Goal: Check status: Check status

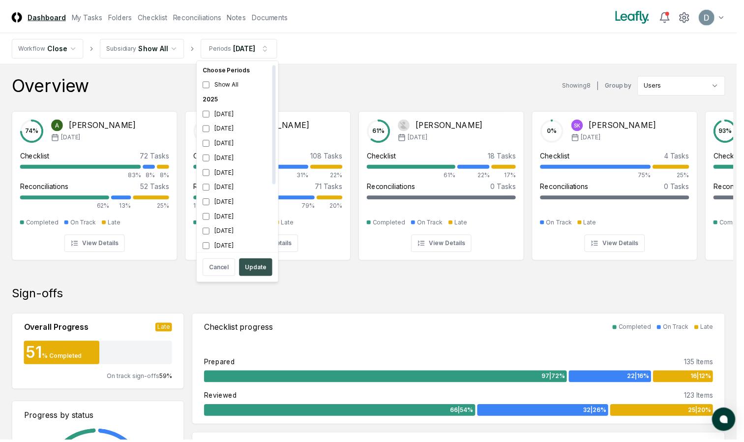
scroll to position [3, 0]
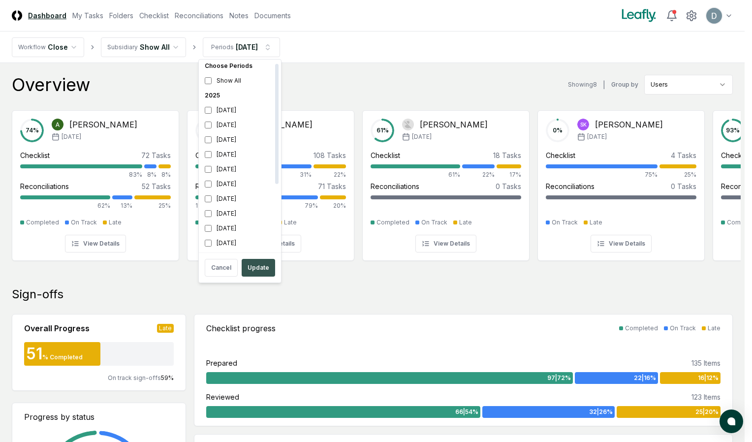
click at [256, 269] on button "Update" at bounding box center [258, 268] width 33 height 18
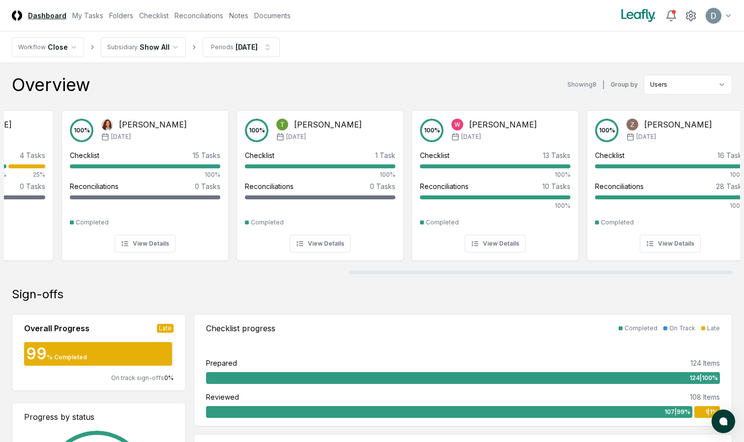
scroll to position [0, 673]
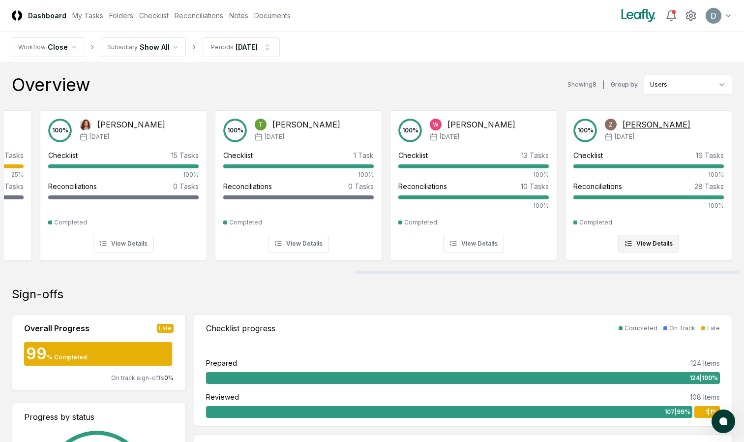
click at [632, 241] on icon at bounding box center [629, 244] width 8 height 8
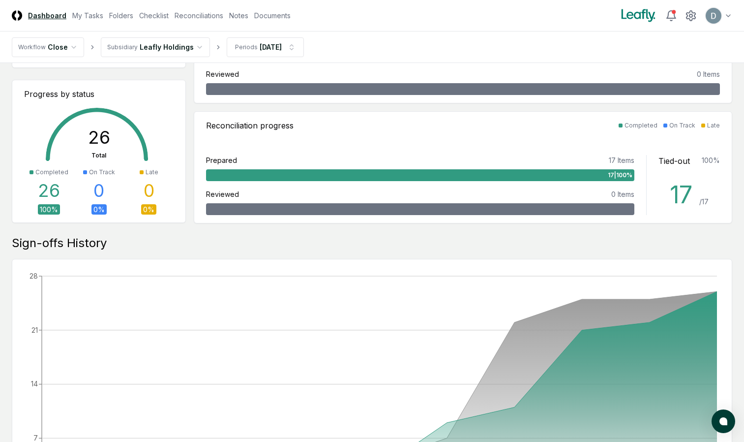
scroll to position [123, 0]
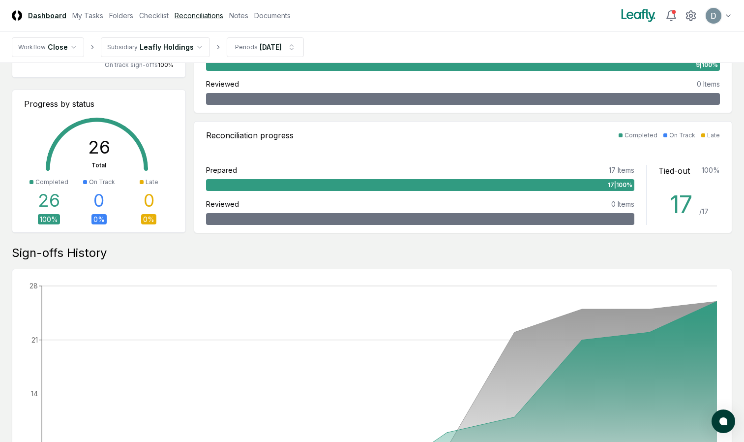
click at [191, 15] on link "Reconciliations" at bounding box center [199, 15] width 49 height 10
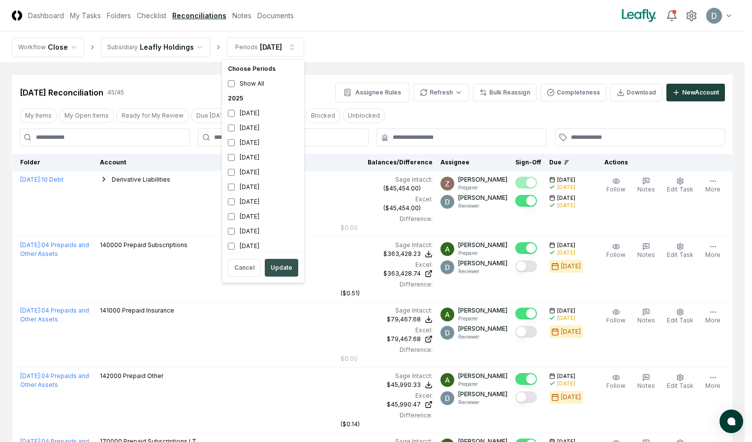
click at [287, 271] on button "Update" at bounding box center [281, 268] width 33 height 18
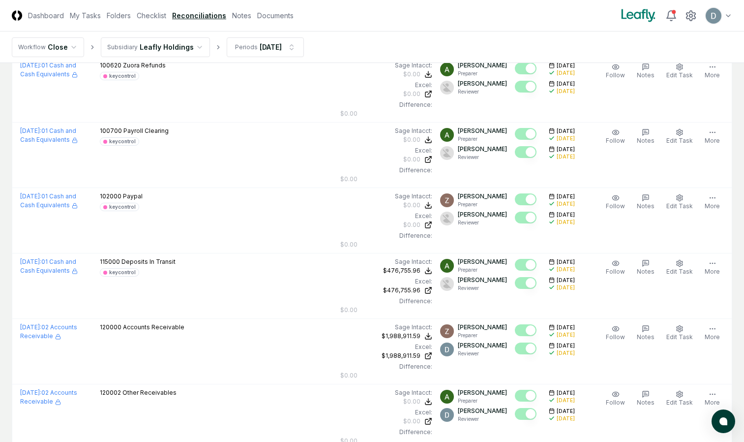
scroll to position [1358, 0]
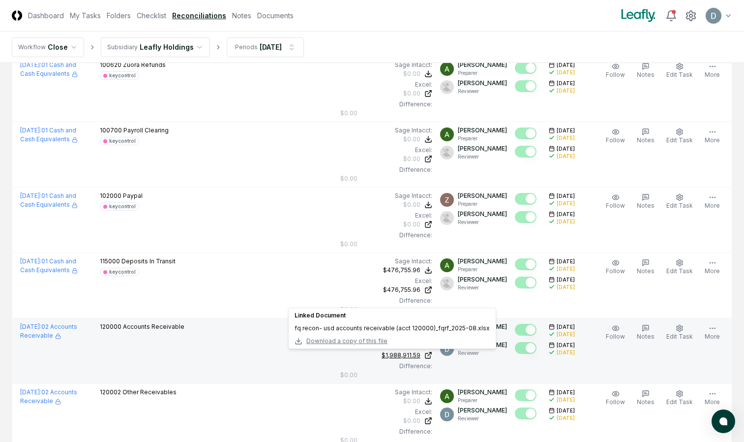
click at [414, 355] on div "$1,988,911.59" at bounding box center [401, 355] width 39 height 9
